Goal: Task Accomplishment & Management: Complete application form

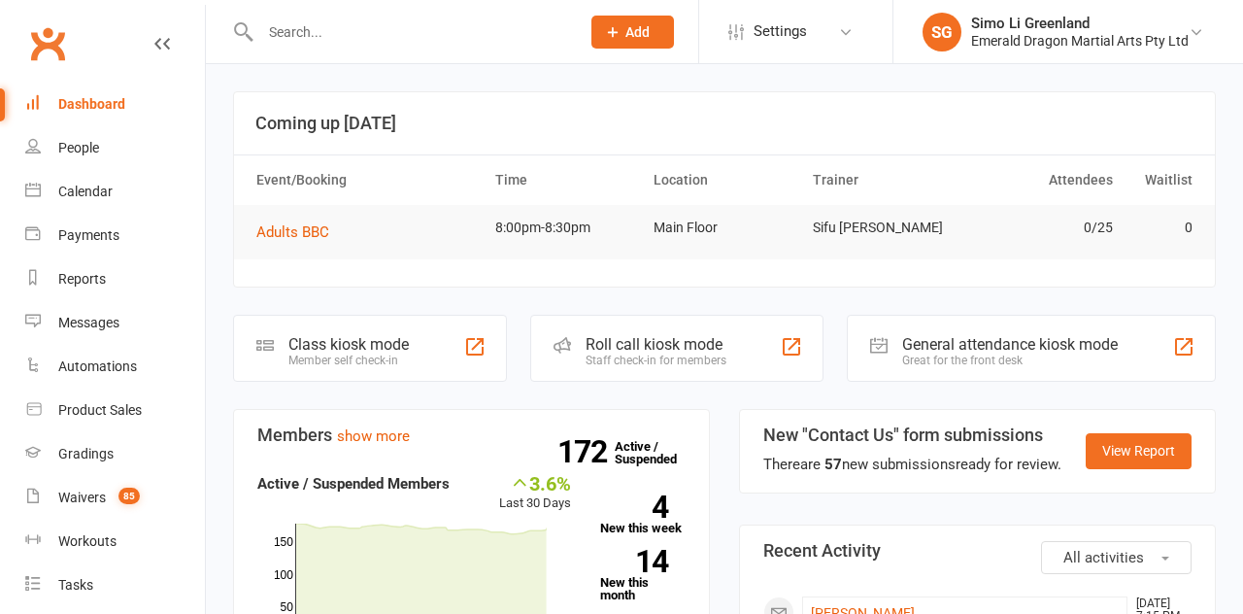
click at [370, 34] on input "text" at bounding box center [410, 31] width 312 height 27
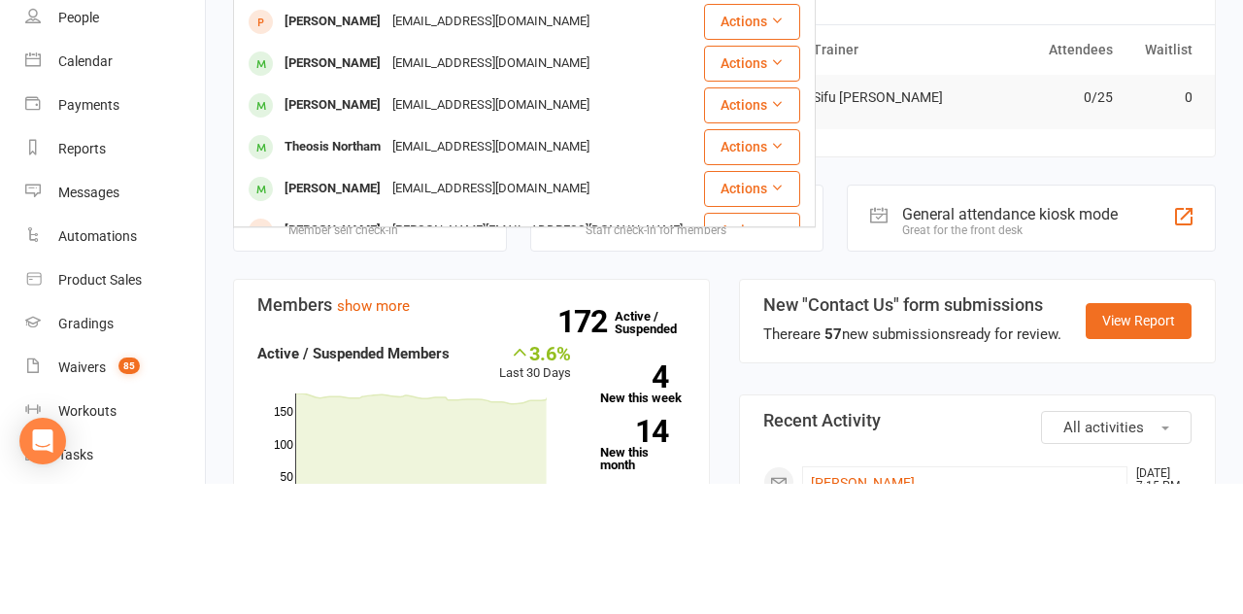
type input "Theo"
click at [376, 305] on div "[PERSON_NAME]" at bounding box center [333, 319] width 108 height 28
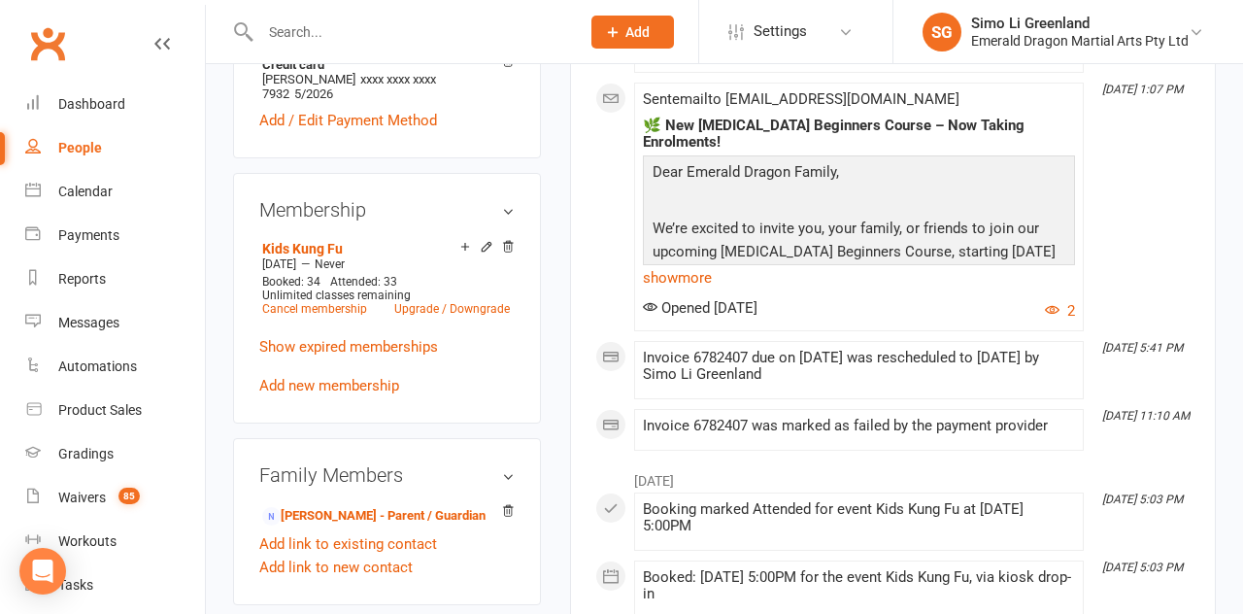
scroll to position [782, 0]
click at [360, 378] on link "Add new membership" at bounding box center [329, 386] width 140 height 17
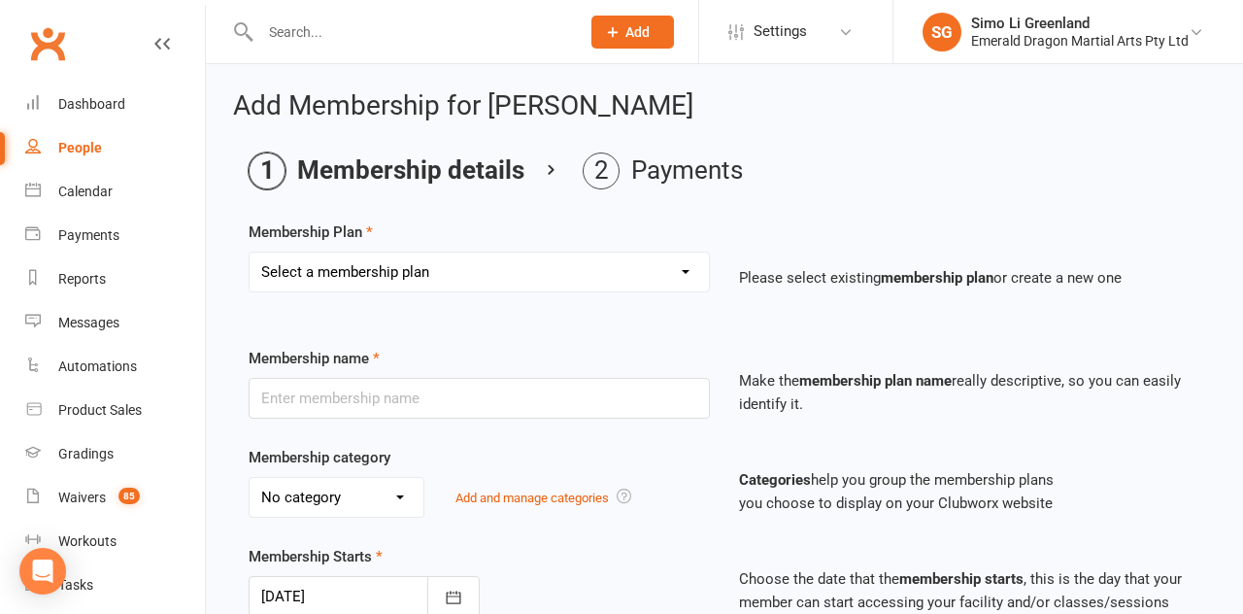
click at [592, 272] on select "Select a membership plan Little Dragons Kids Kung Fu Kids Kickboxing Kids MMA A…" at bounding box center [479, 272] width 459 height 39
select select "34"
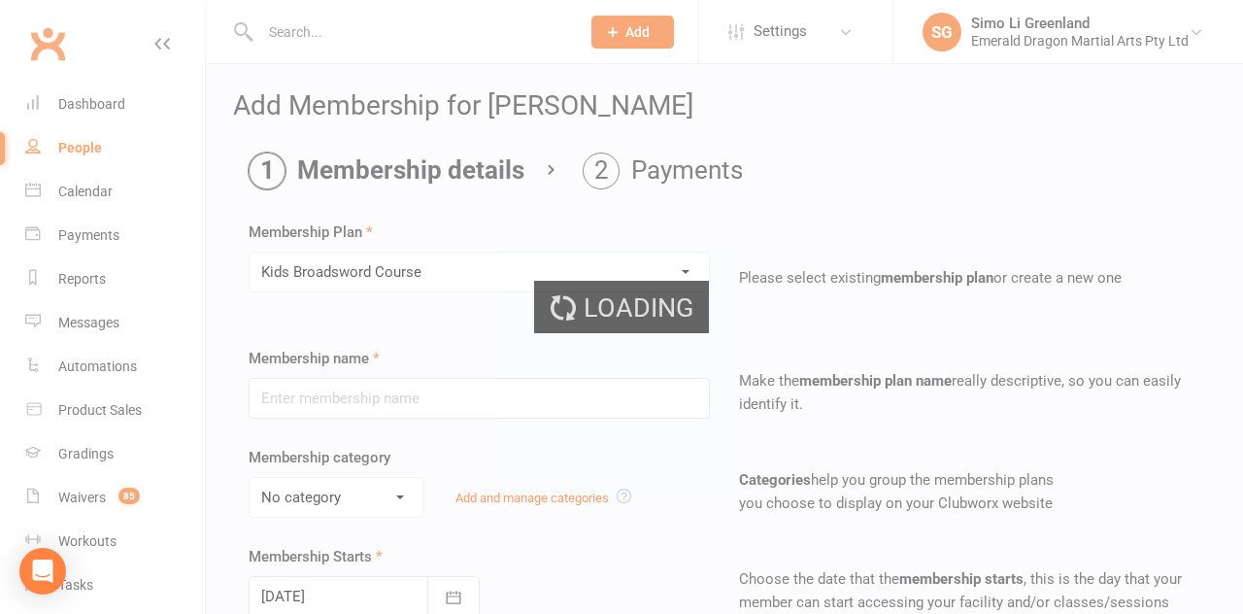
type input "Kids Broadsword Course"
select select "0"
type input "[DATE]"
type input "8"
select select "1"
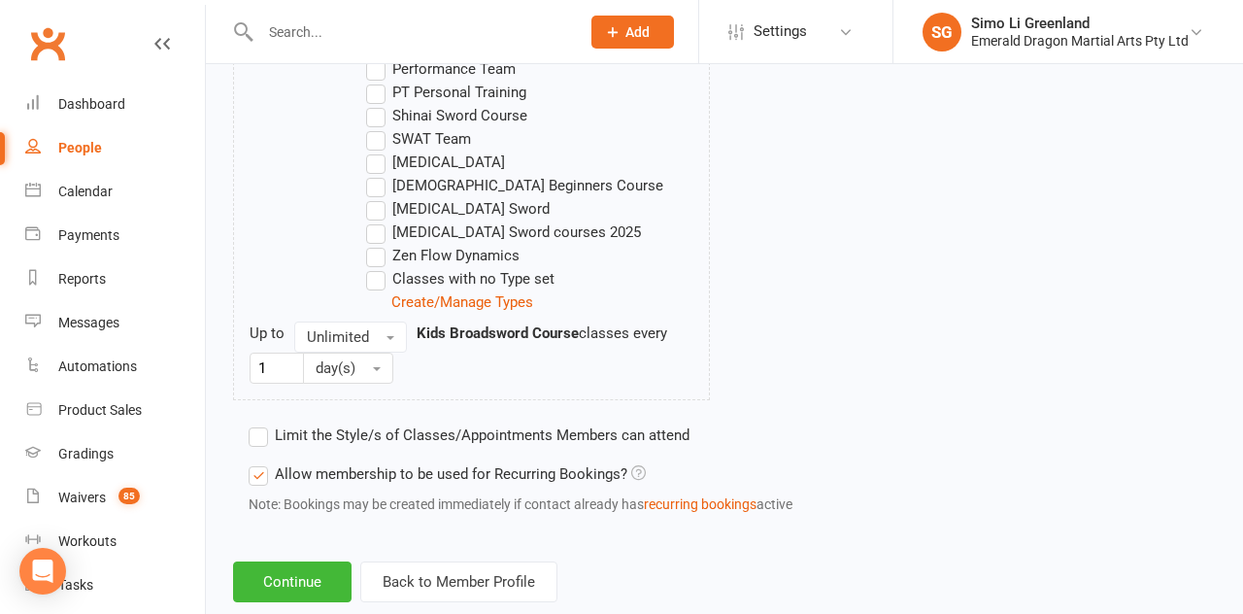
scroll to position [1508, 0]
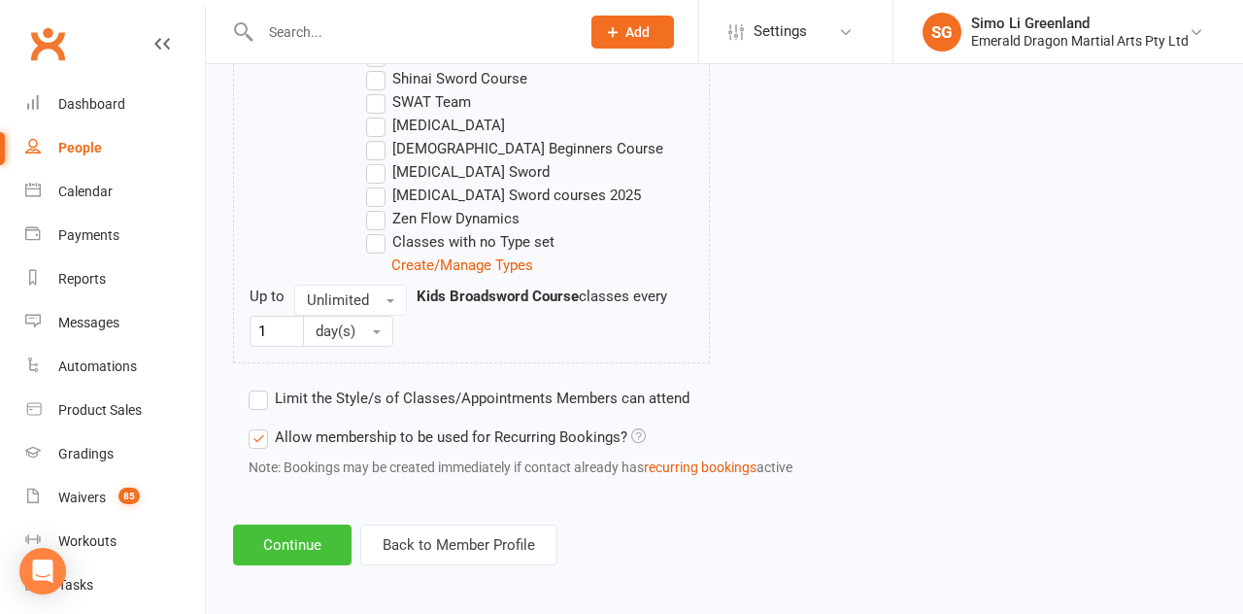
click at [294, 541] on button "Continue" at bounding box center [292, 544] width 118 height 41
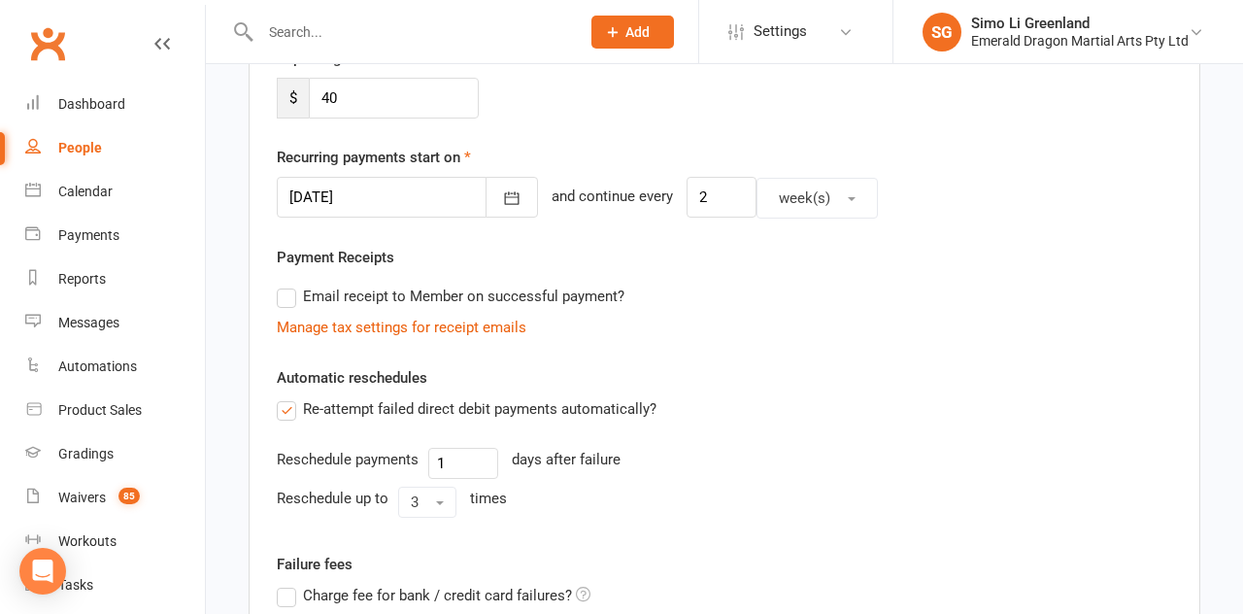
scroll to position [716, 0]
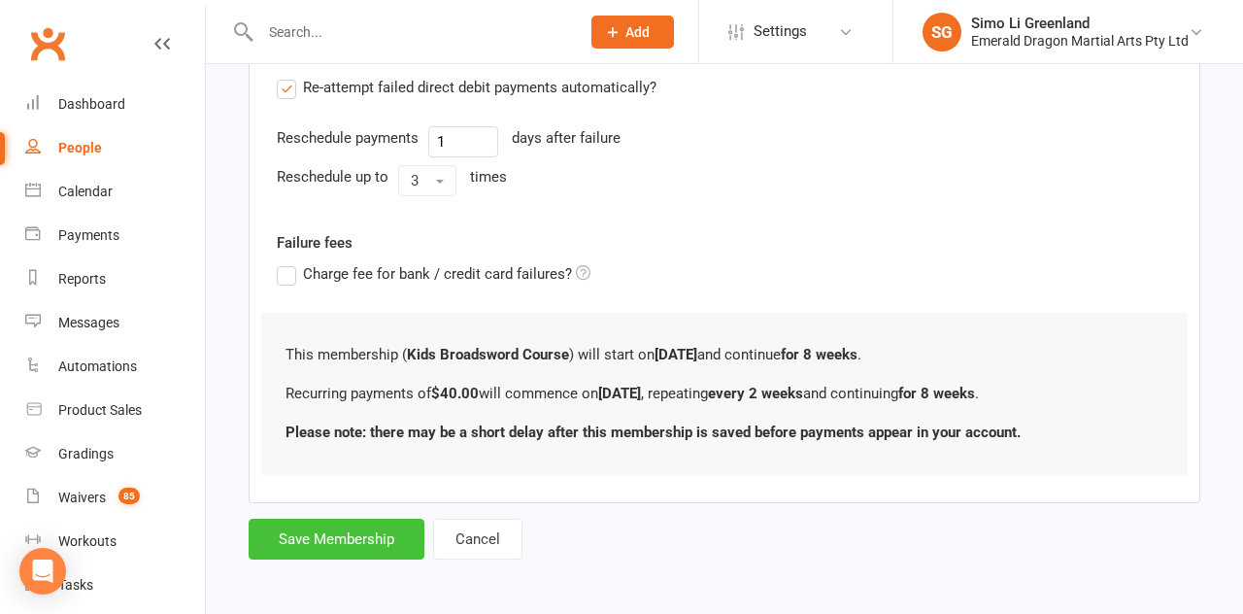
click at [361, 543] on button "Save Membership" at bounding box center [337, 539] width 176 height 41
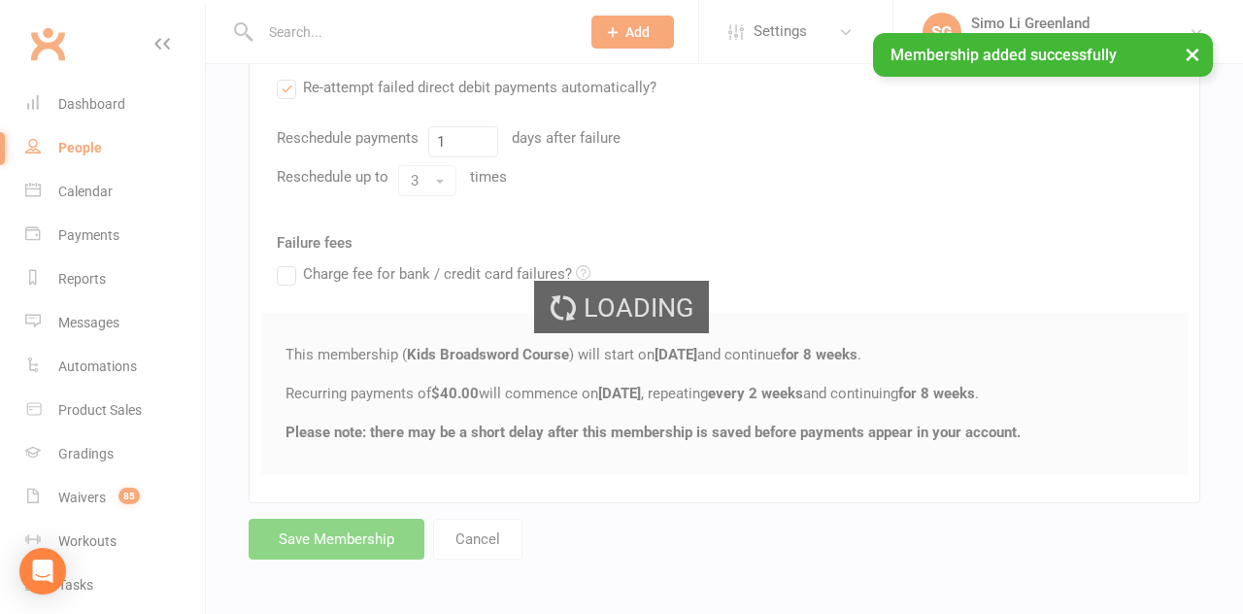
scroll to position [528, 0]
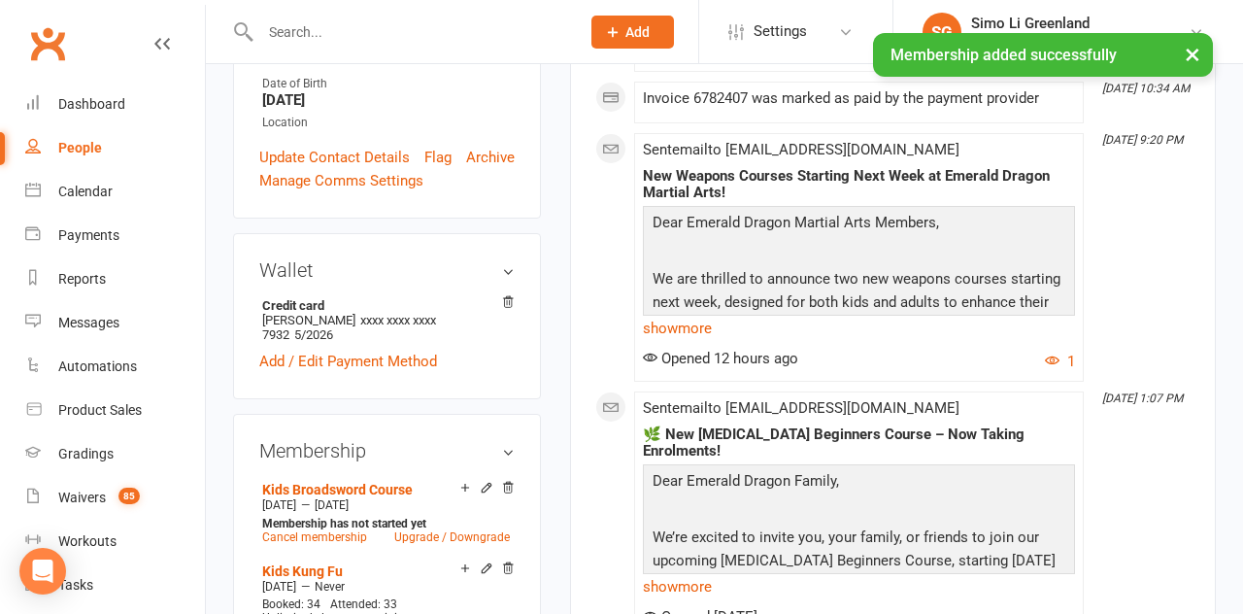
scroll to position [548, 0]
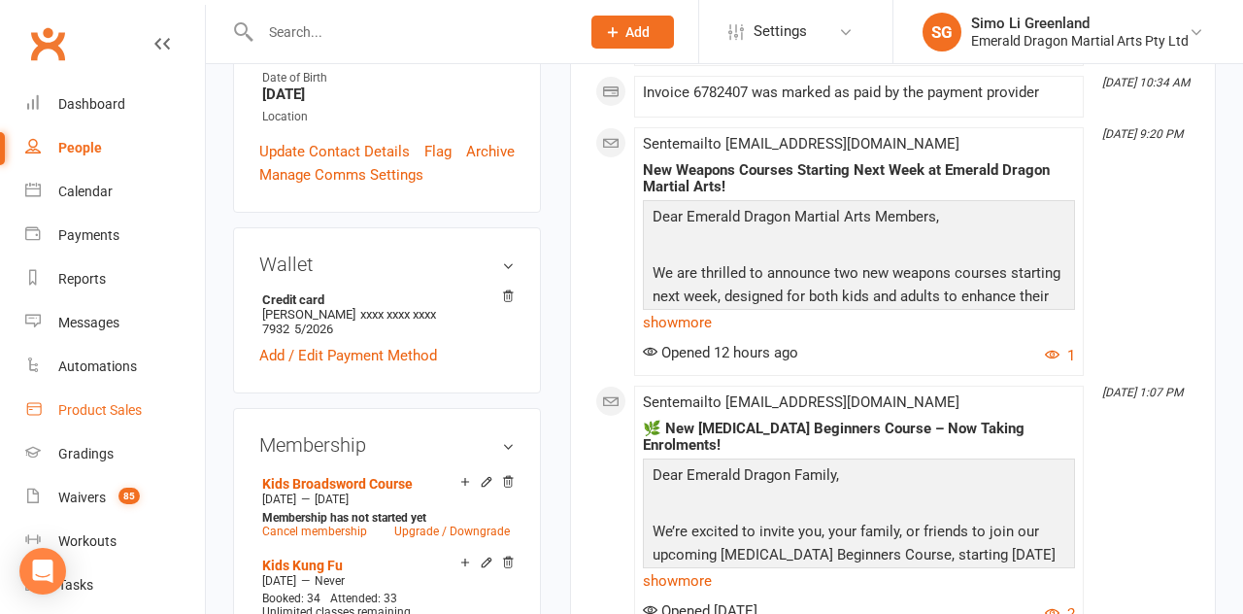
click at [118, 415] on div "Product Sales" at bounding box center [100, 410] width 84 height 16
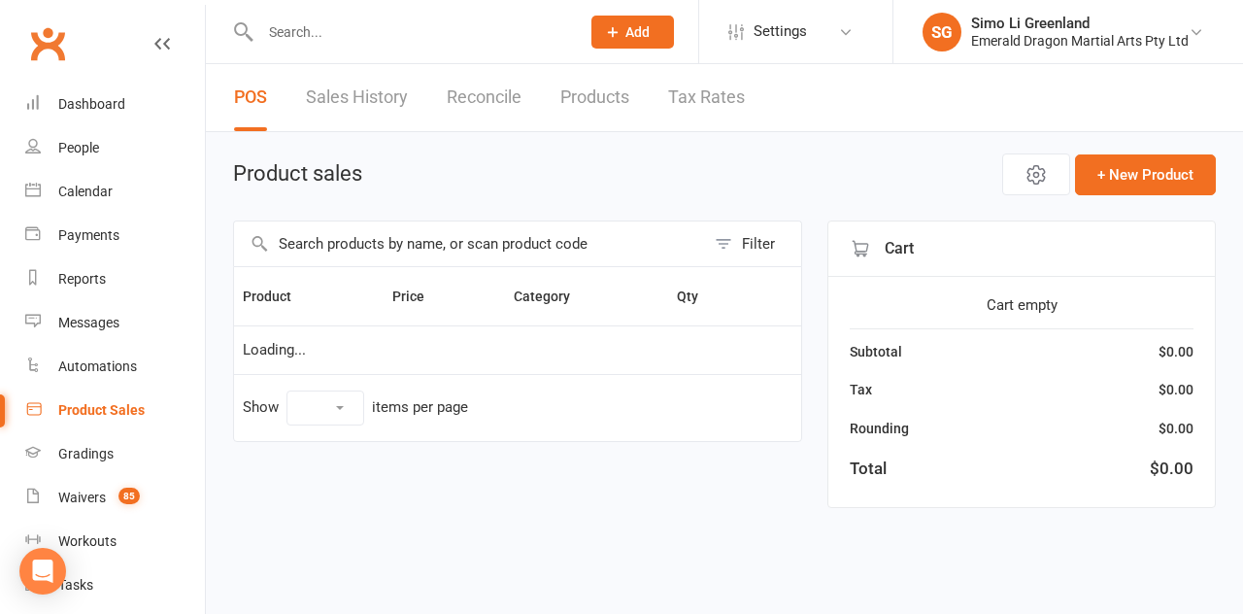
select select "10"
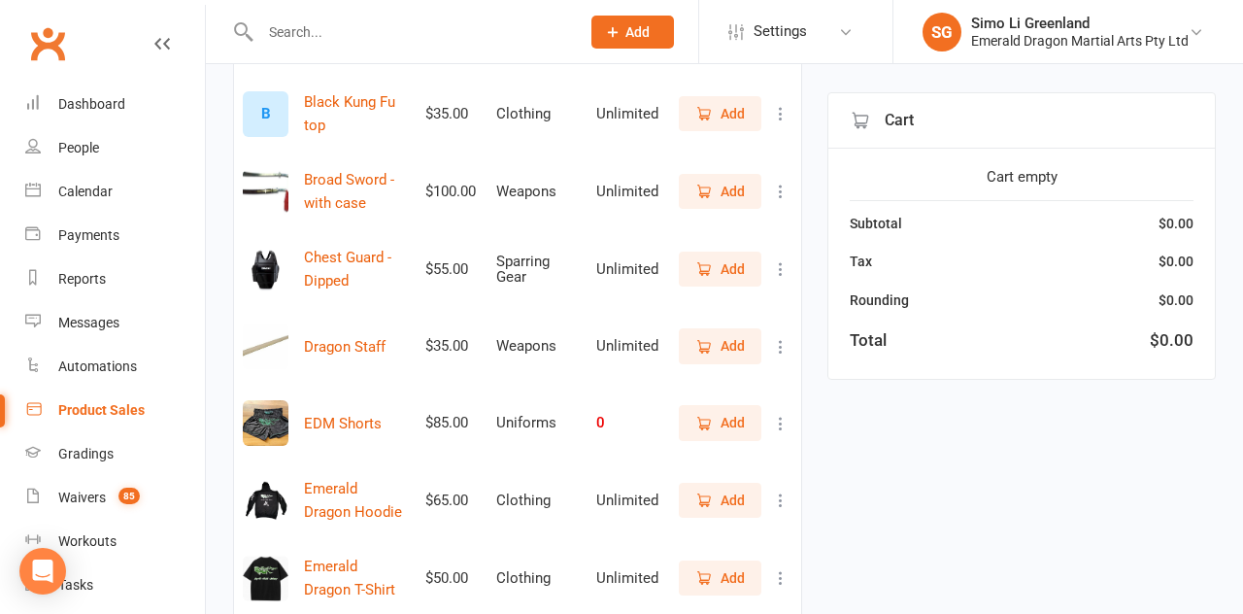
scroll to position [513, 0]
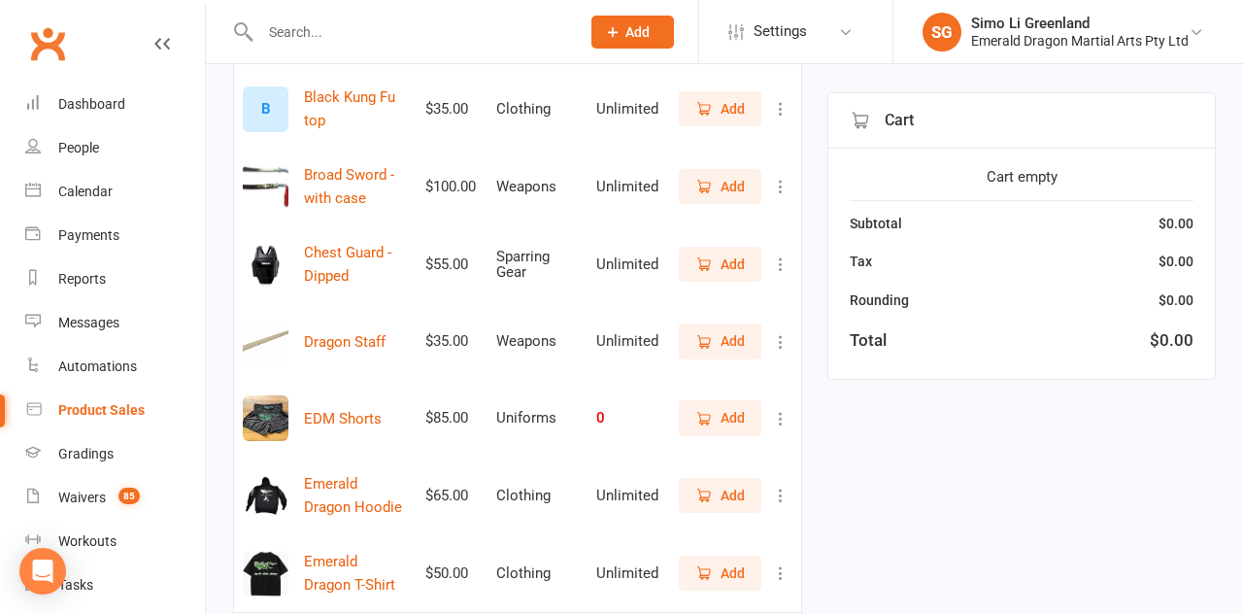
click at [731, 176] on span "Add" at bounding box center [733, 186] width 24 height 21
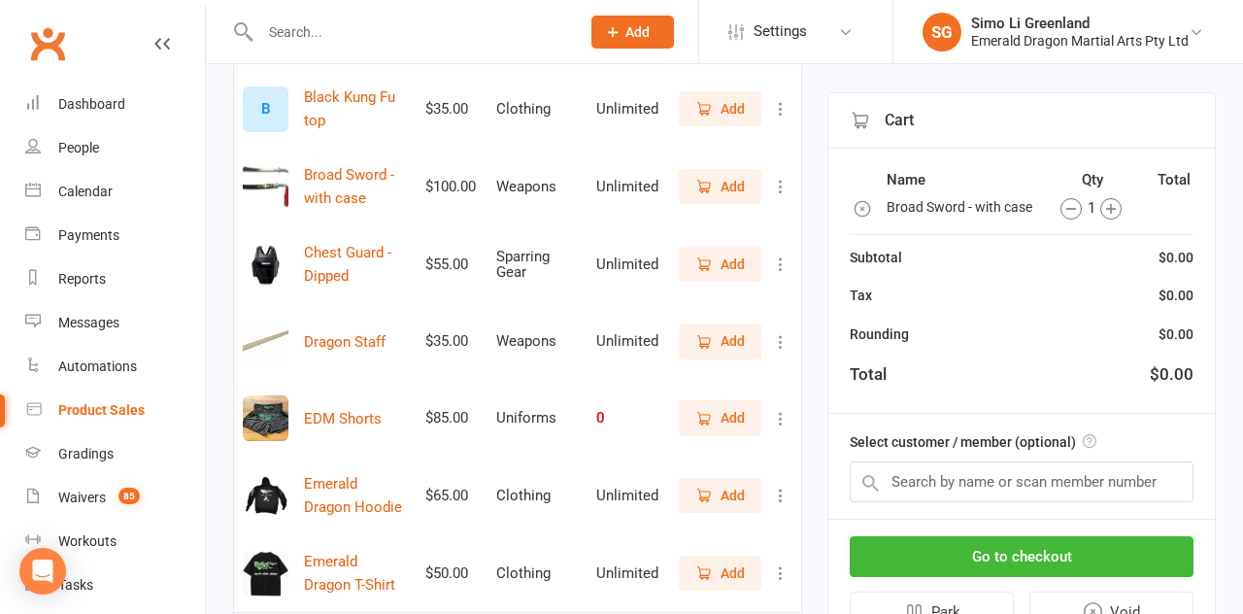
click at [942, 446] on label "Select customer / member (optional)" at bounding box center [973, 441] width 247 height 21
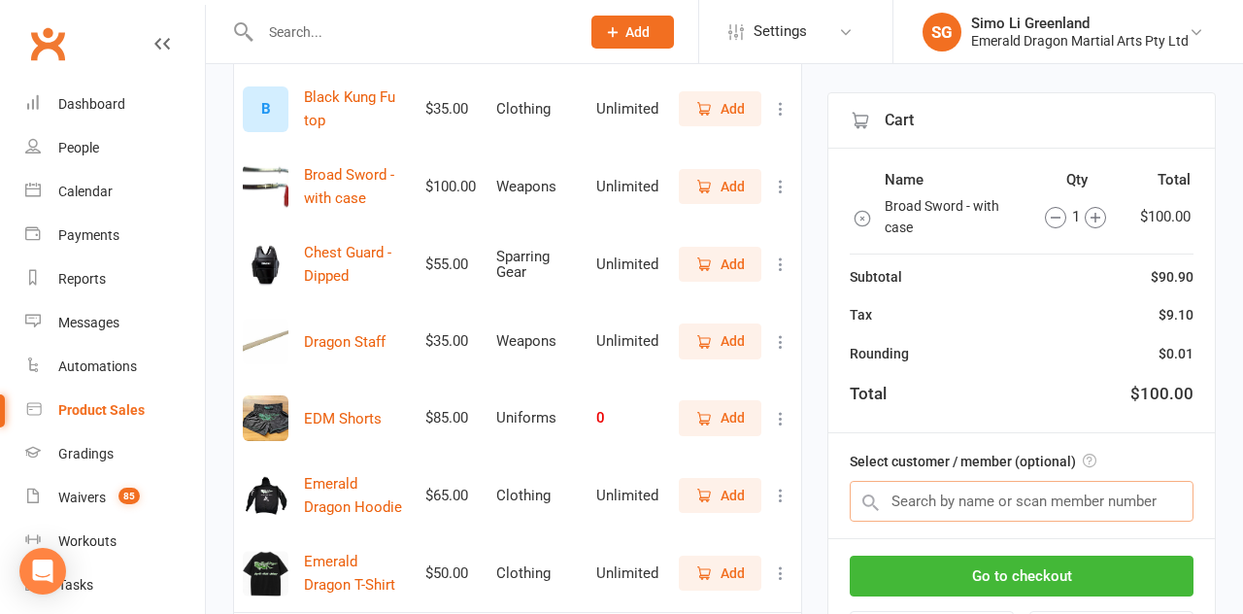
click at [942, 505] on input "text" at bounding box center [1022, 501] width 344 height 41
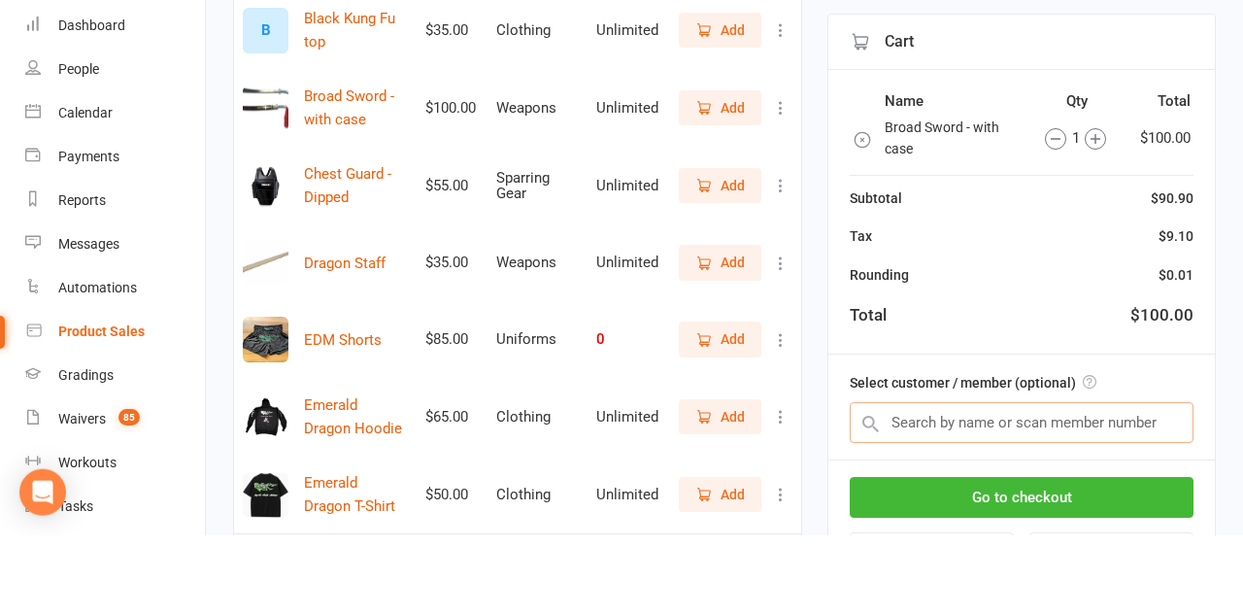
scroll to position [563, 0]
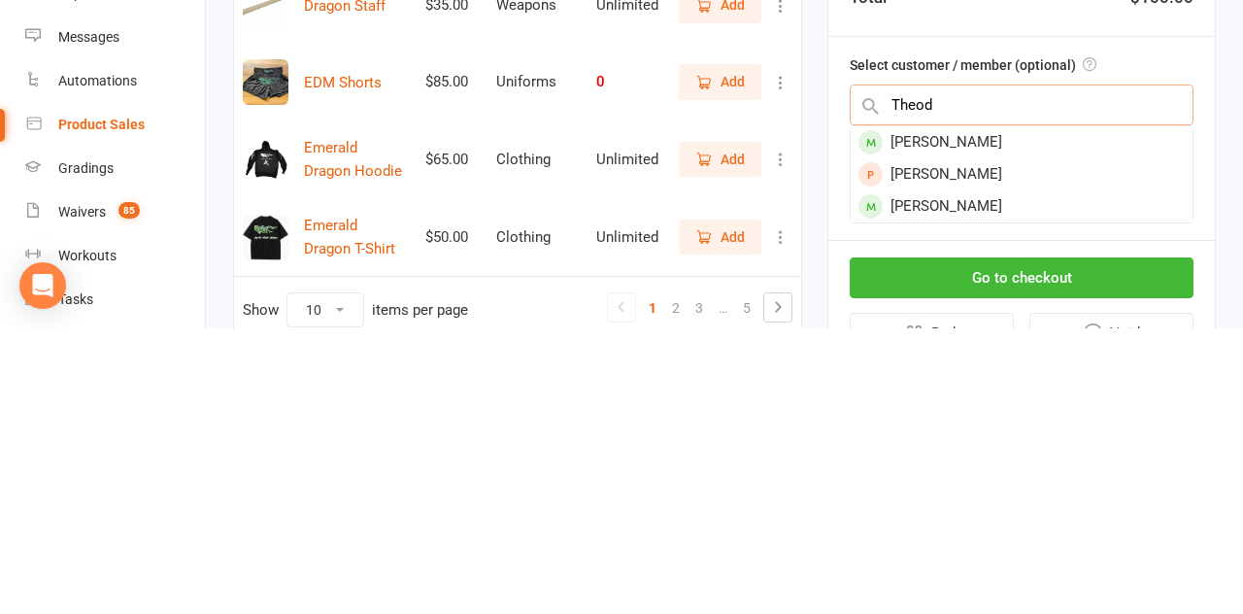
type input "Theod"
click at [1013, 476] on div "[PERSON_NAME]" at bounding box center [1022, 492] width 342 height 32
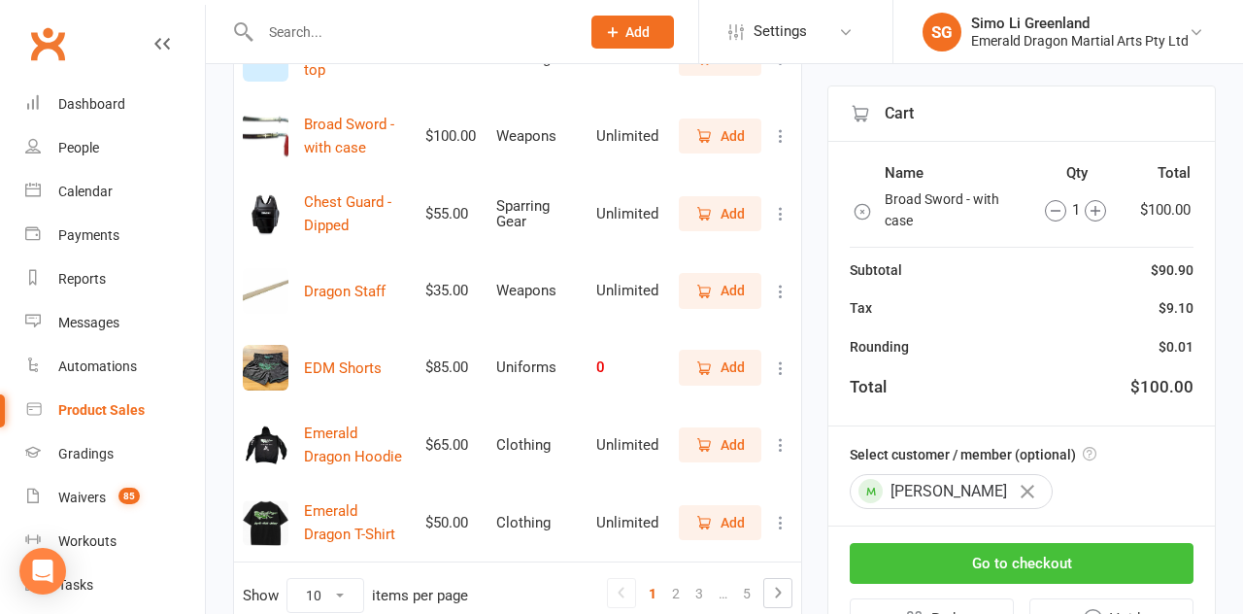
click at [1087, 554] on button "Go to checkout" at bounding box center [1022, 563] width 344 height 41
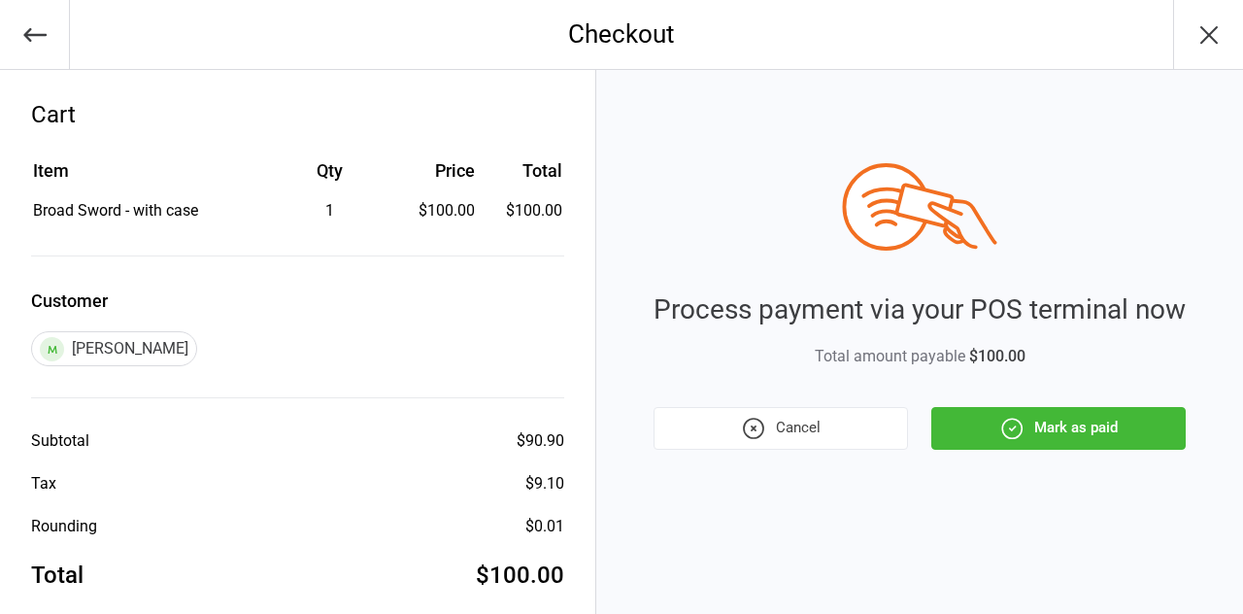
click at [1097, 435] on button "Mark as paid" at bounding box center [1058, 428] width 254 height 43
